Goal: Transaction & Acquisition: Obtain resource

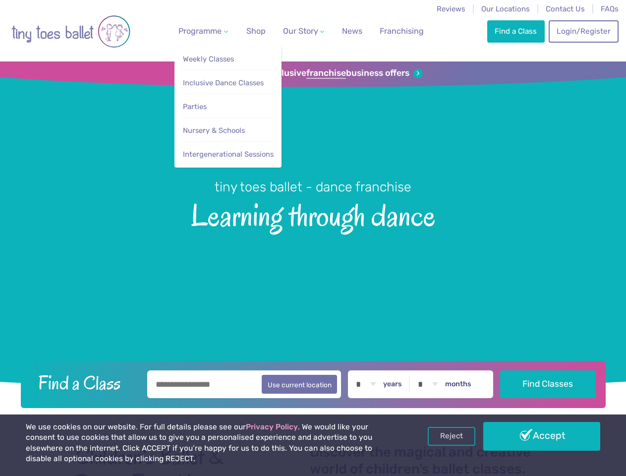
click at [201, 31] on span "Programme" at bounding box center [199, 30] width 43 height 9
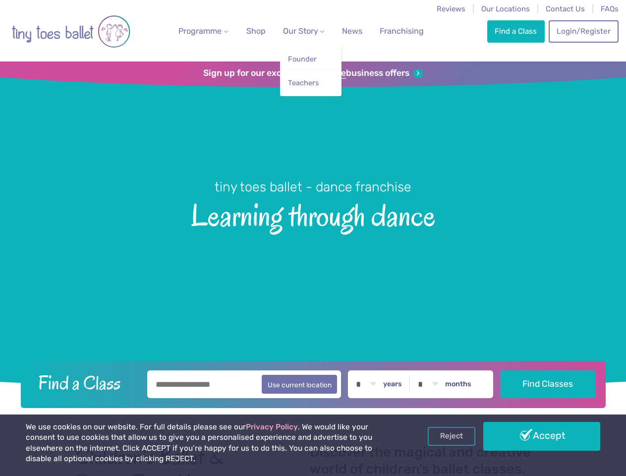
click at [295, 31] on span "Our Story" at bounding box center [300, 30] width 35 height 9
click at [313, 73] on strong "franchise" at bounding box center [326, 73] width 40 height 11
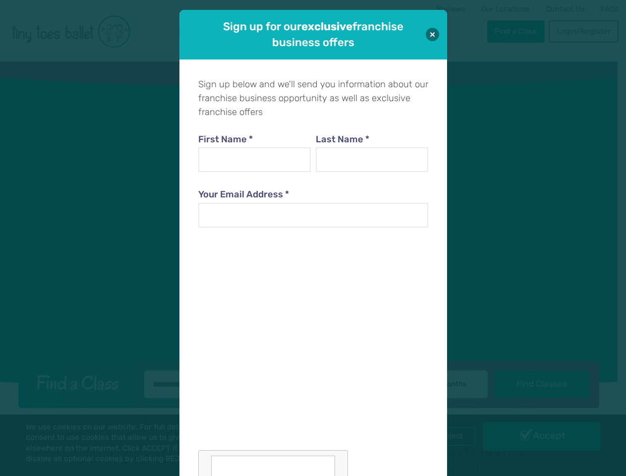
click at [313, 383] on iframe at bounding box center [273, 343] width 150 height 209
click at [452, 436] on div "Sign up for our exclusive franchise business offers Sign up below and we'll sen…" at bounding box center [313, 238] width 626 height 476
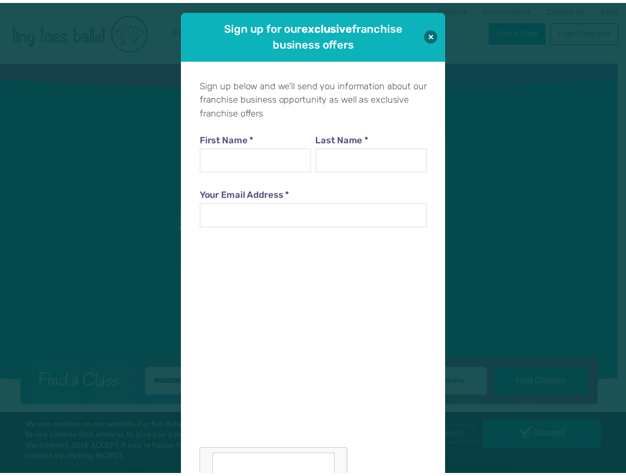
scroll to position [10, 0]
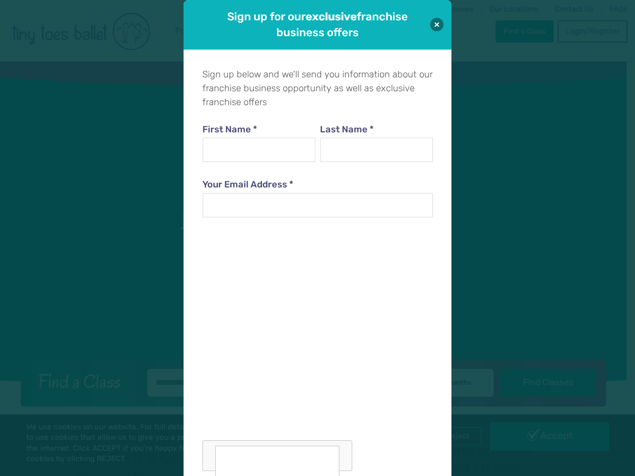
click at [542, 436] on div "Sign up for our exclusive franchise business offers Sign up below and we'll sen…" at bounding box center [317, 238] width 635 height 476
